Goal: Information Seeking & Learning: Learn about a topic

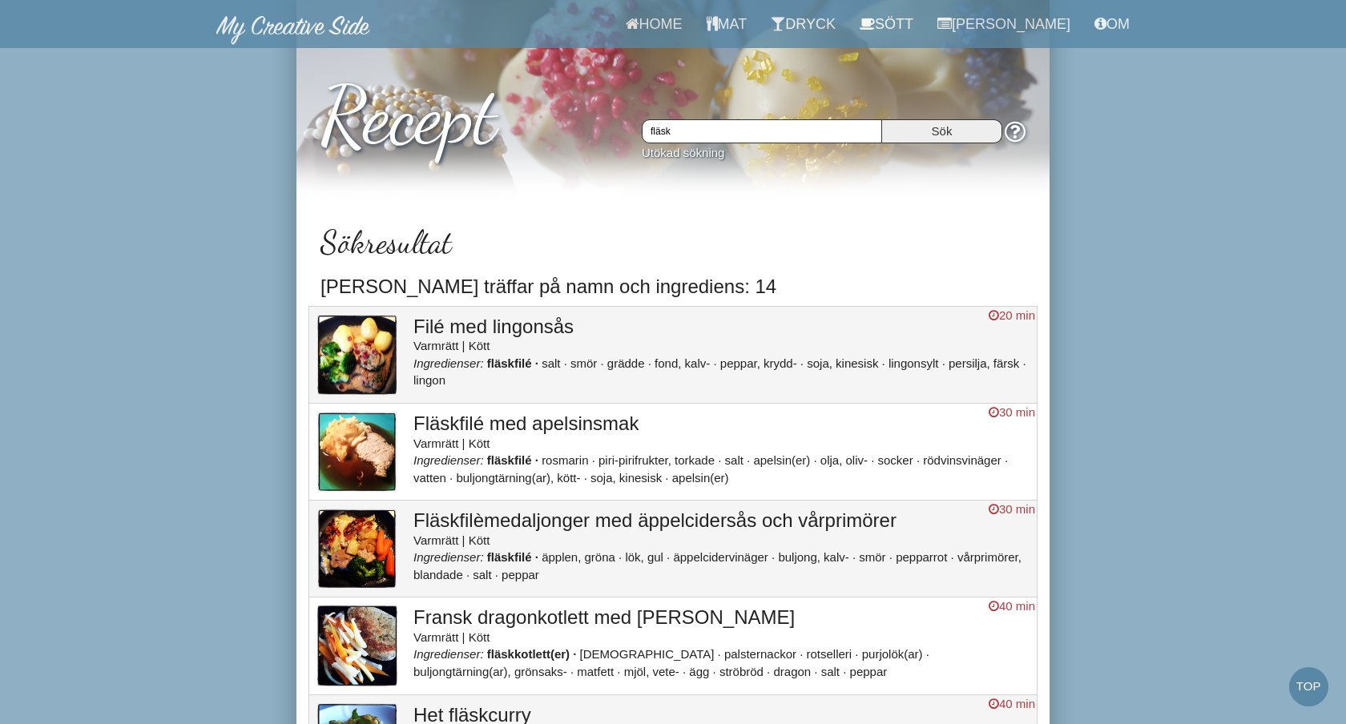
click at [737, 132] on input "fläsk" at bounding box center [762, 131] width 240 height 24
click at [882, 119] on input "Sök" at bounding box center [942, 131] width 120 height 24
click at [942, 129] on input "Sök" at bounding box center [942, 131] width 120 height 24
click at [925, 26] on link "Sött" at bounding box center [887, 24] width 78 height 48
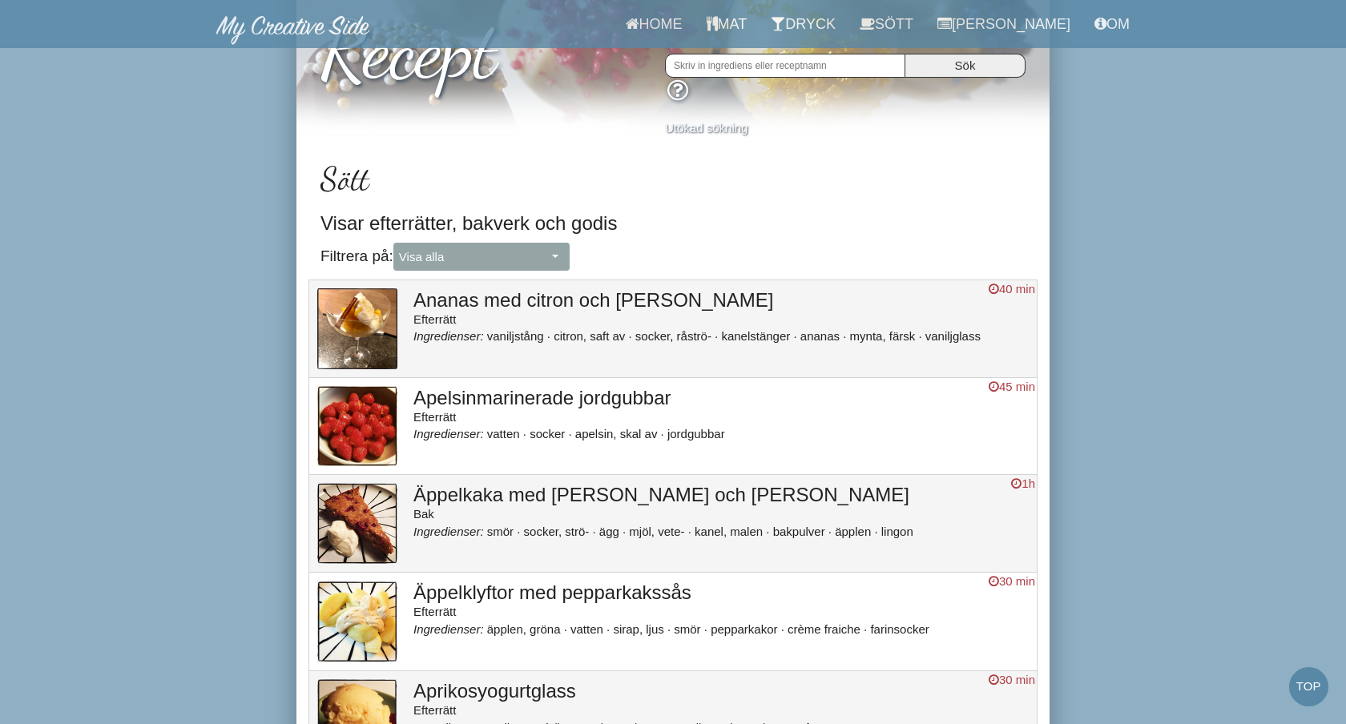
scroll to position [59, 0]
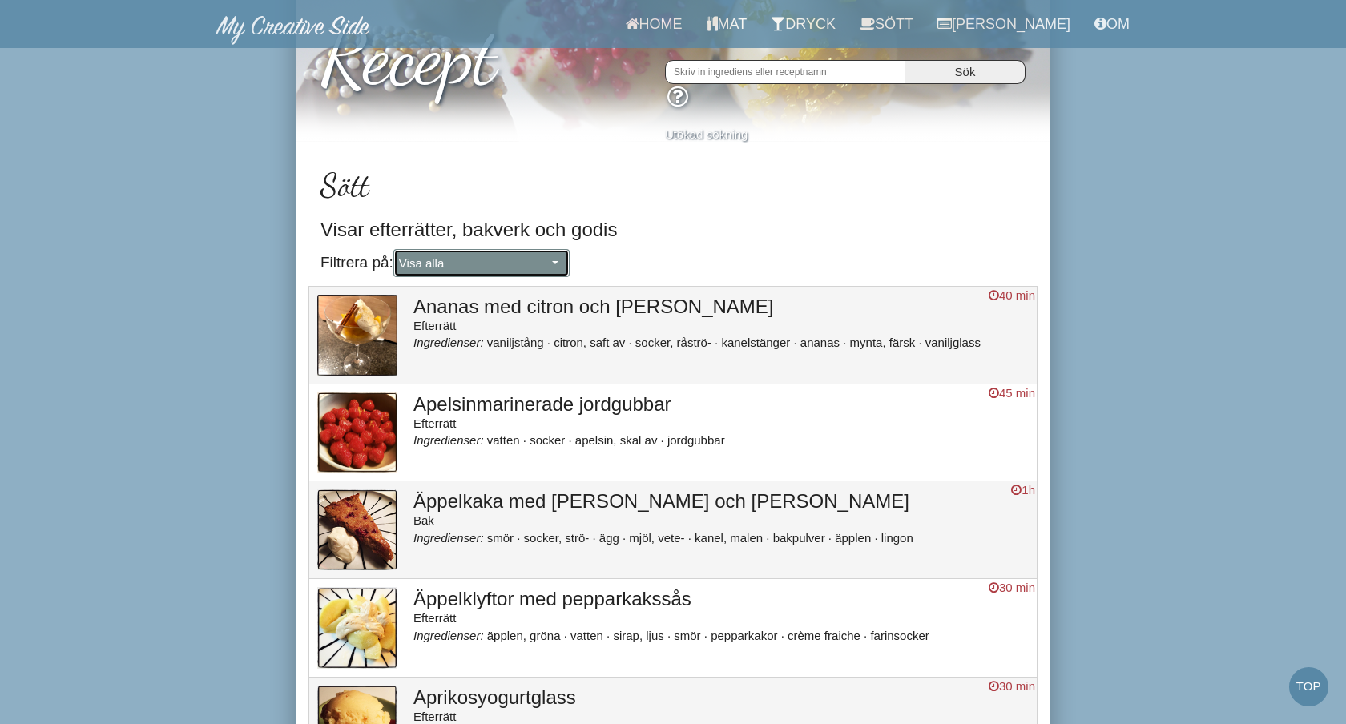
click at [494, 264] on span "Visa alla" at bounding box center [473, 263] width 149 height 17
click at [473, 316] on link "Efterrätt" at bounding box center [481, 317] width 175 height 22
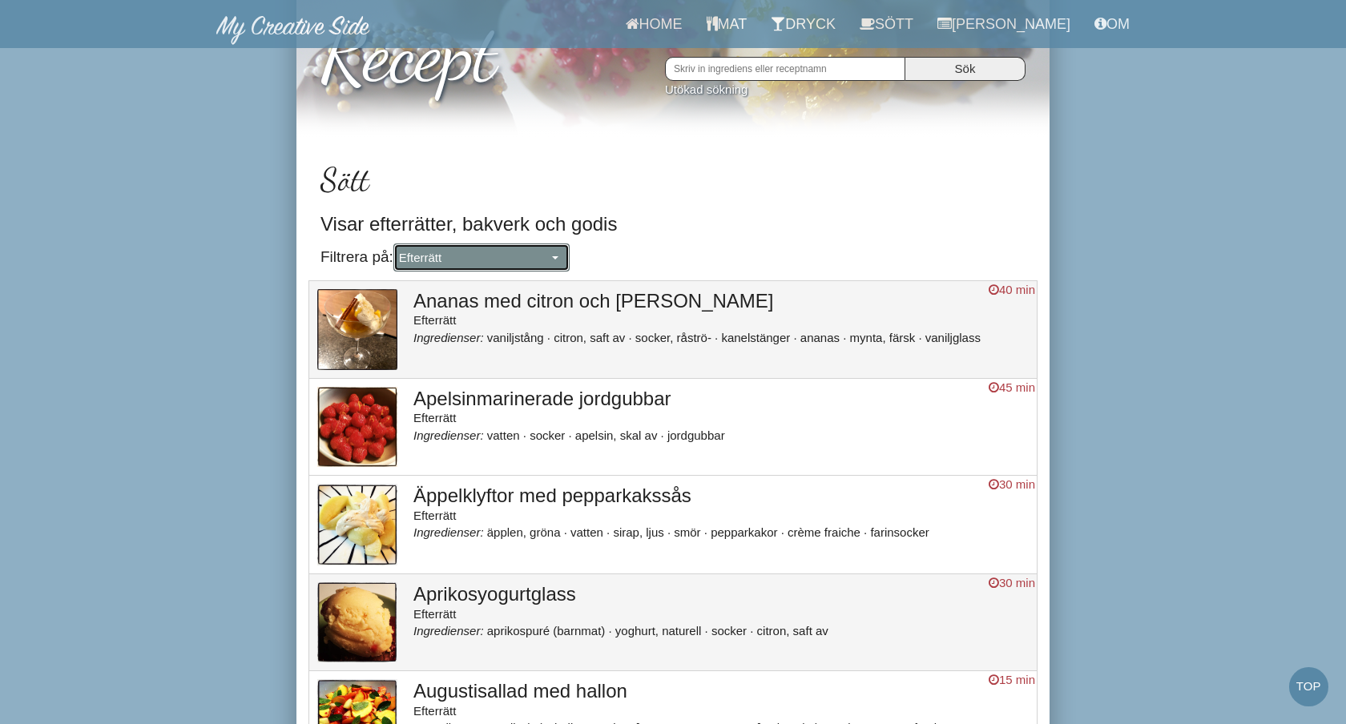
scroll to position [0, 0]
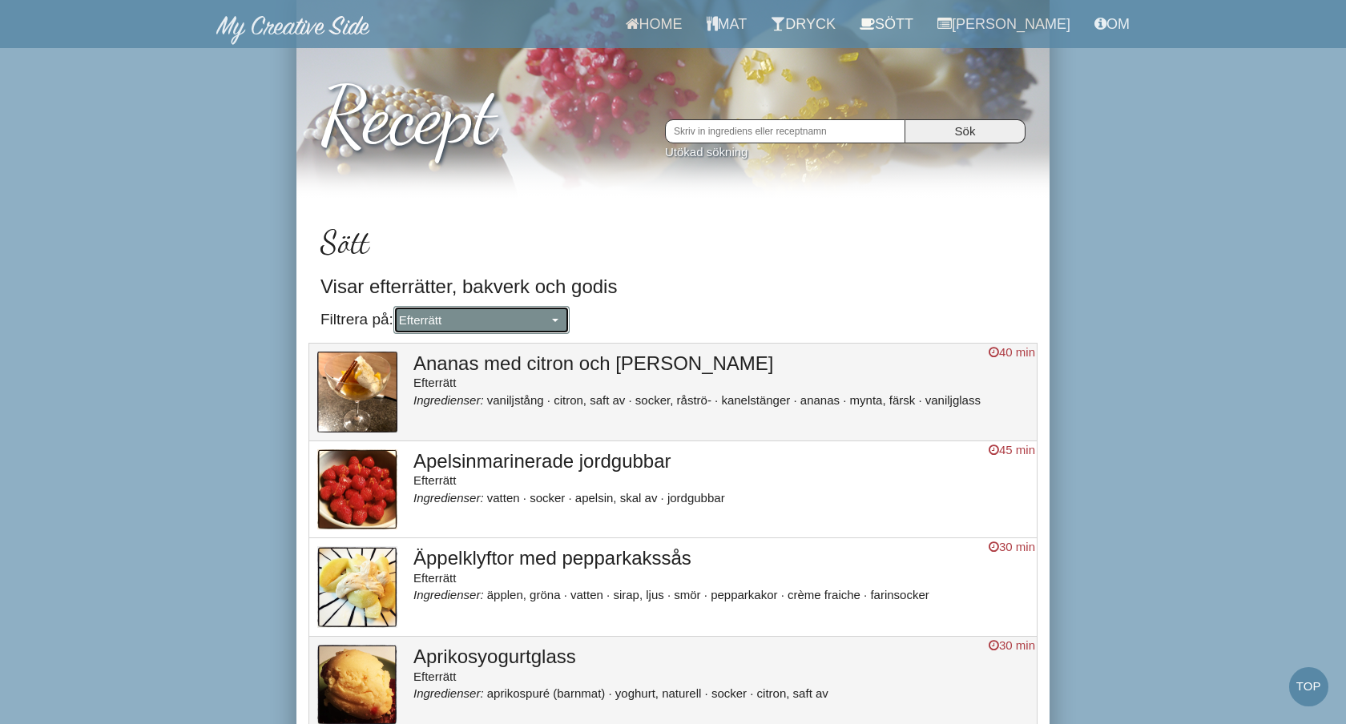
click at [491, 323] on span "Efterrätt" at bounding box center [473, 320] width 149 height 17
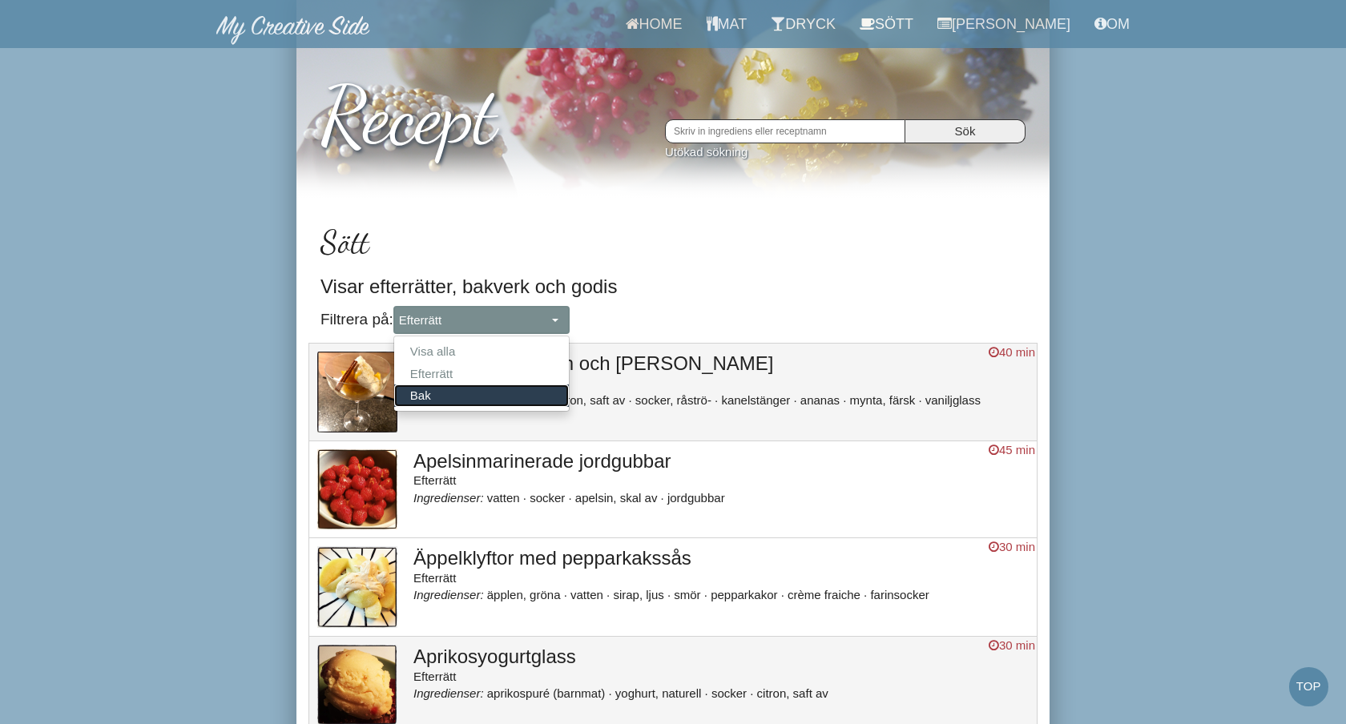
click at [470, 392] on link "Bak" at bounding box center [481, 396] width 175 height 22
select select "Bak"
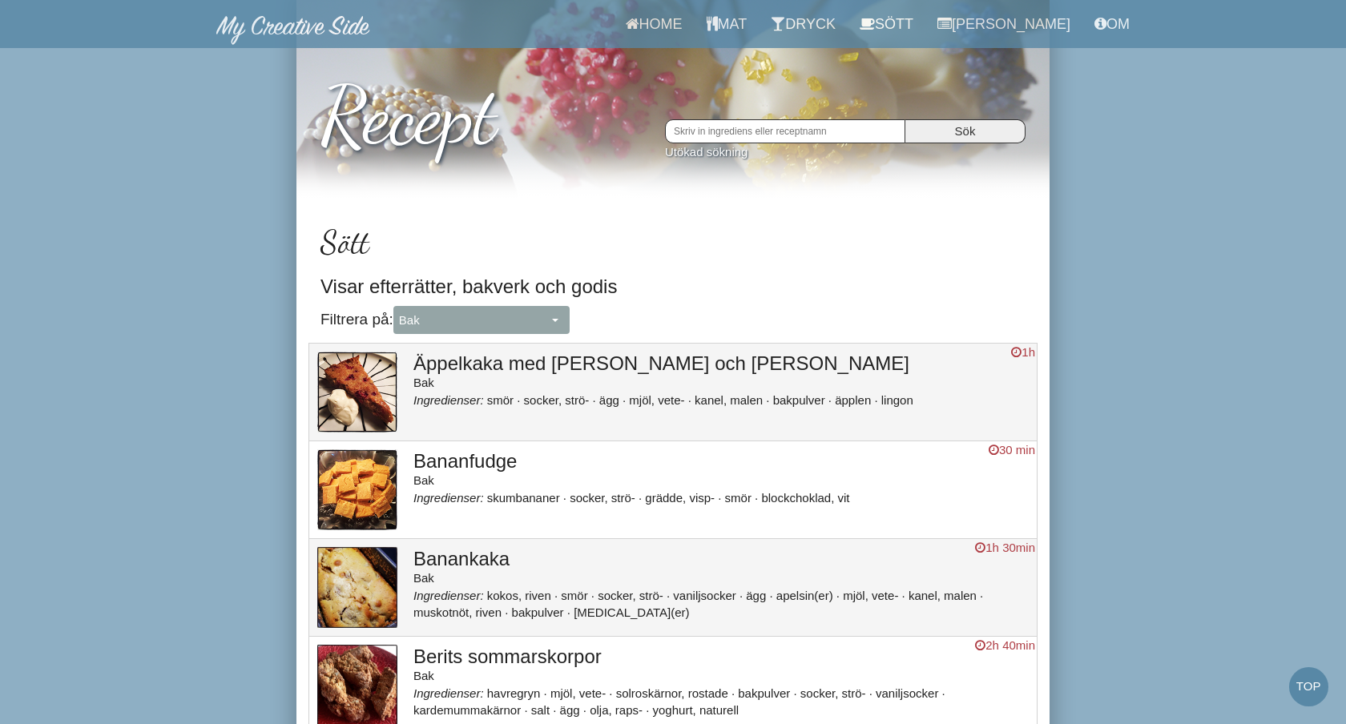
click at [751, 130] on input "text" at bounding box center [785, 131] width 240 height 24
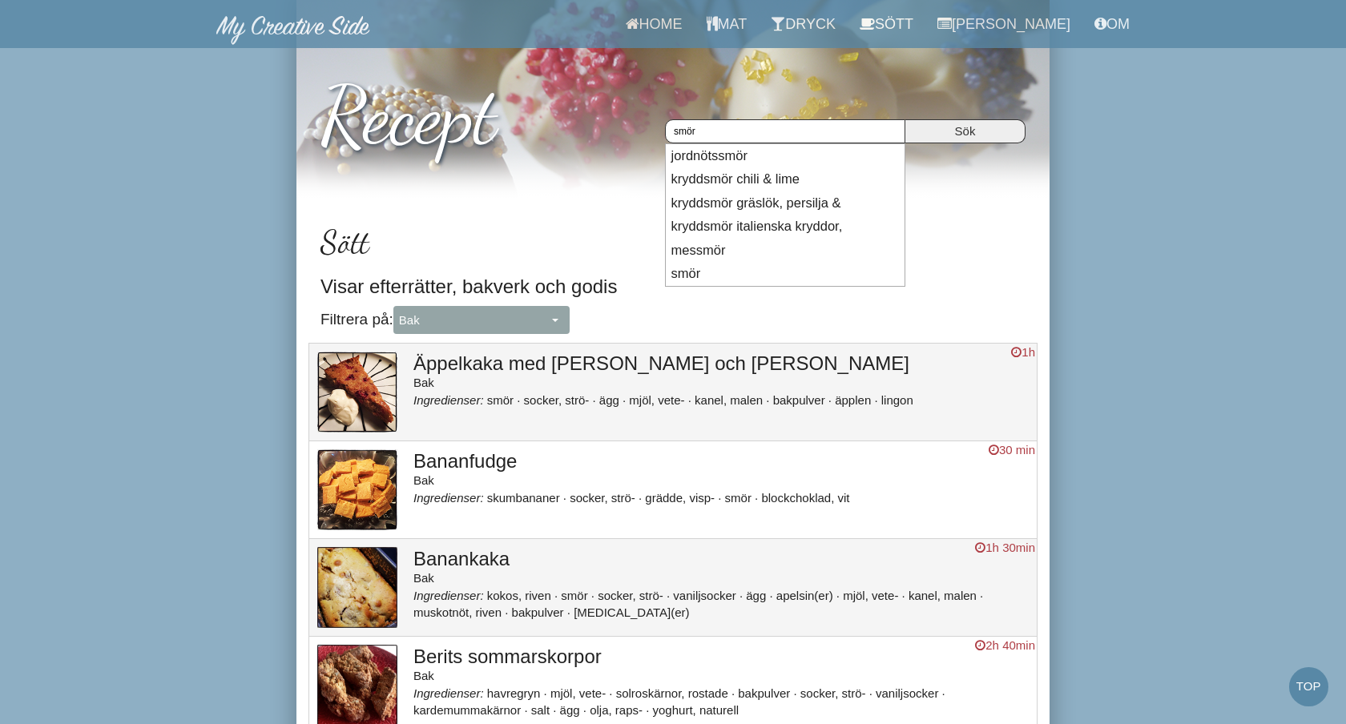
type input "smör"
click at [905, 119] on input "Sök" at bounding box center [965, 131] width 120 height 24
